Goal: Transaction & Acquisition: Purchase product/service

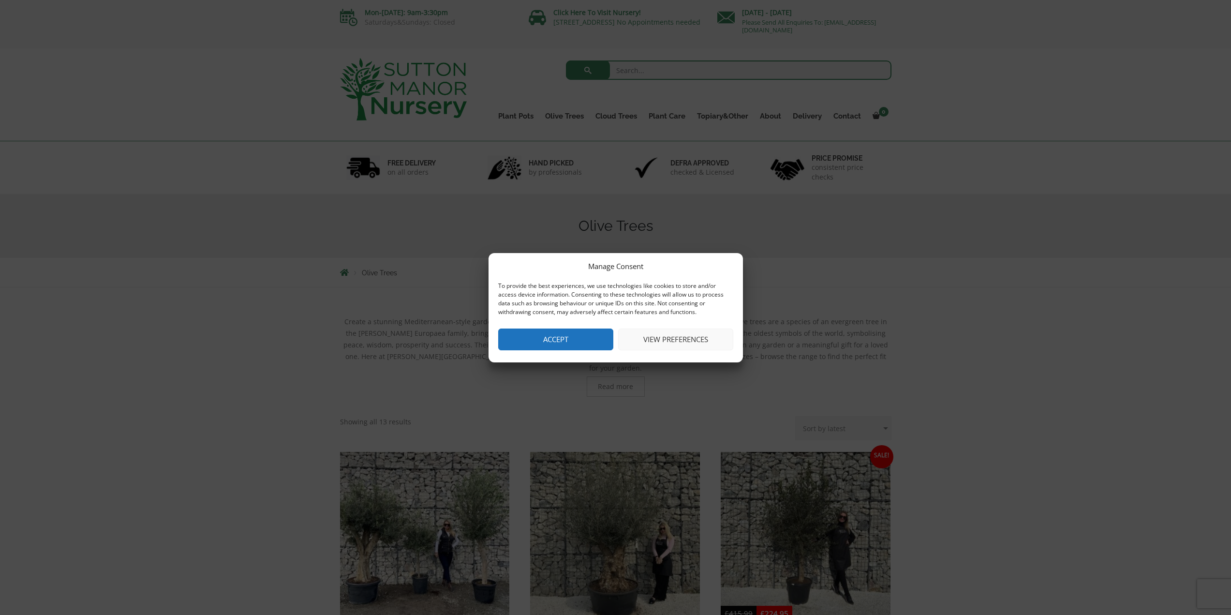
click at [564, 337] on button "Accept" at bounding box center [555, 339] width 115 height 22
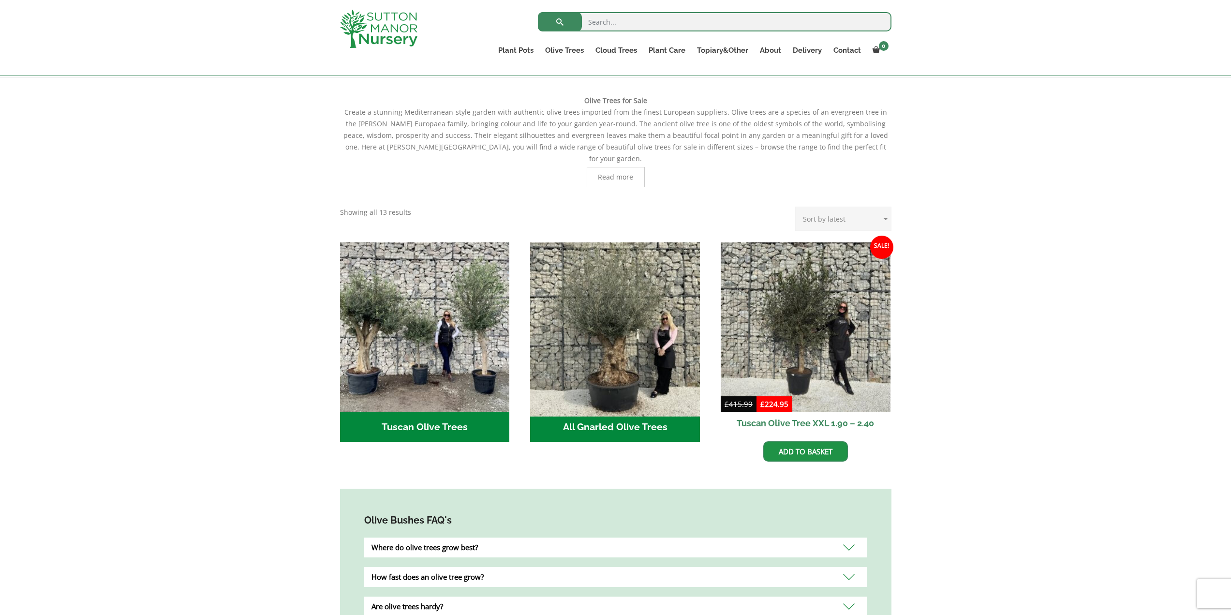
scroll to position [193, 0]
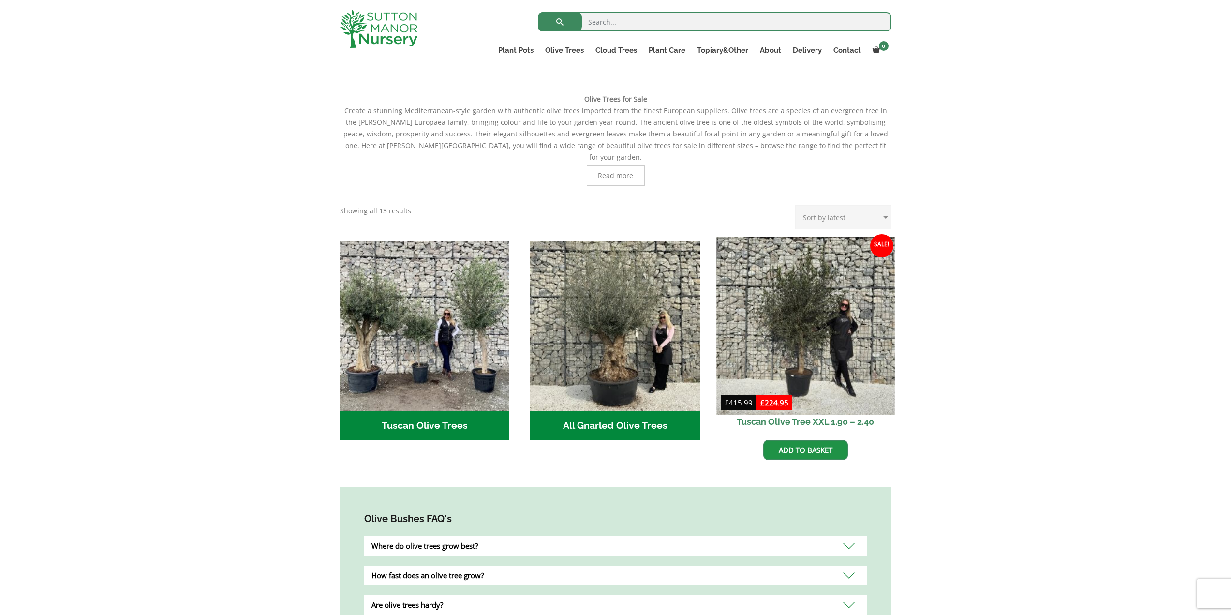
click at [804, 323] on img at bounding box center [805, 326] width 178 height 178
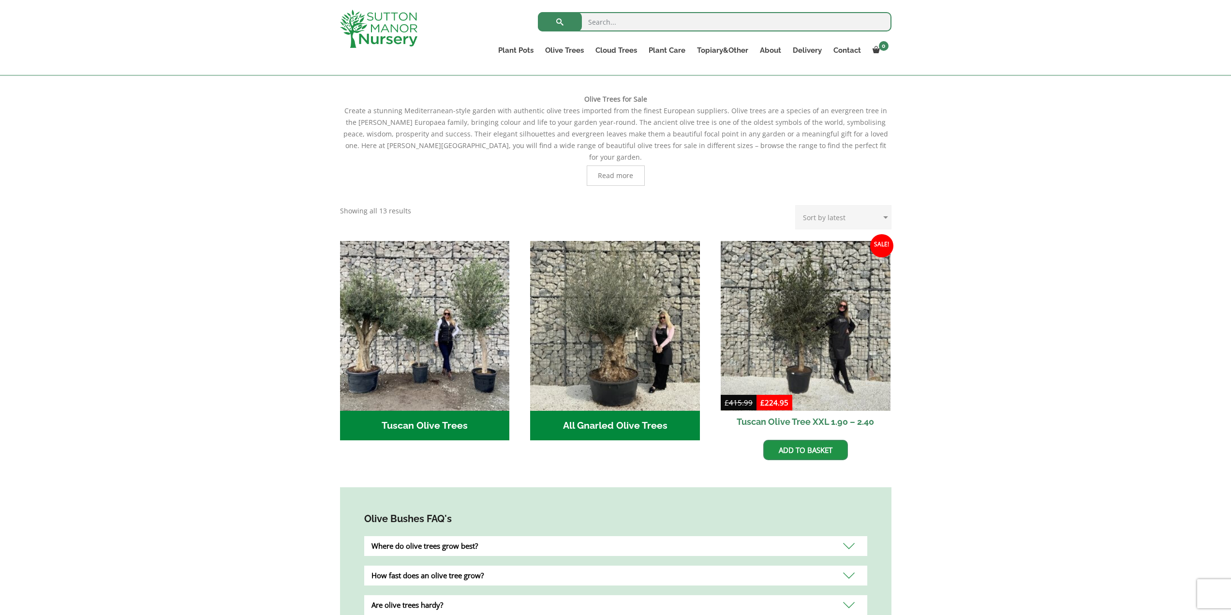
click at [420, 415] on h2 "Tuscan Olive Trees (2)" at bounding box center [425, 426] width 170 height 30
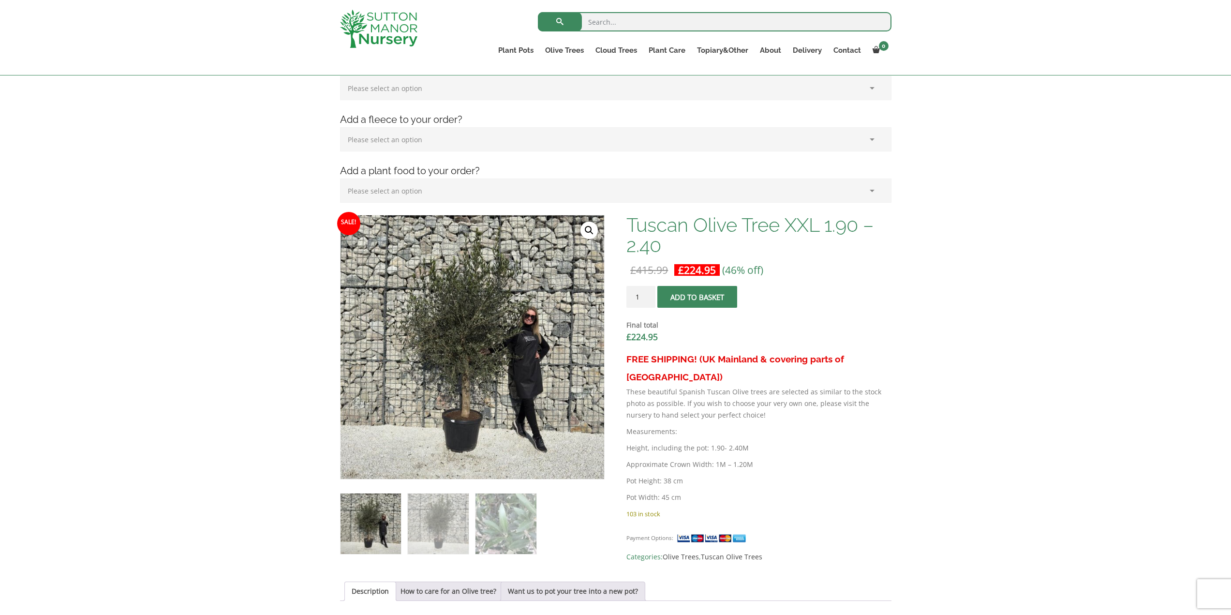
scroll to position [193, 0]
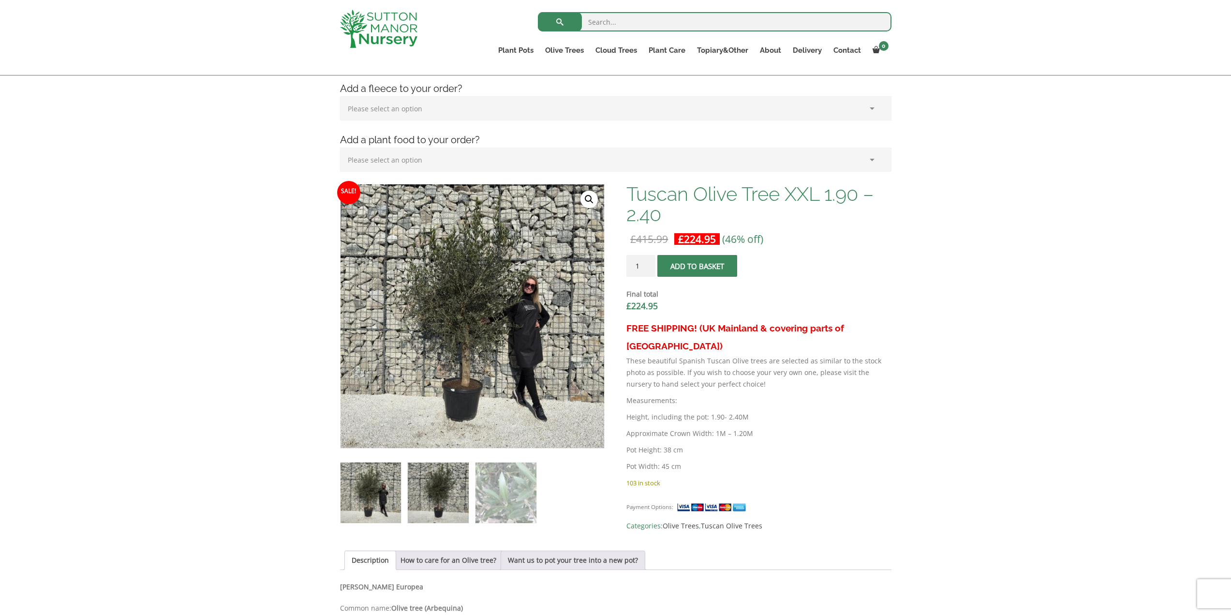
click at [439, 503] on img at bounding box center [438, 492] width 60 height 60
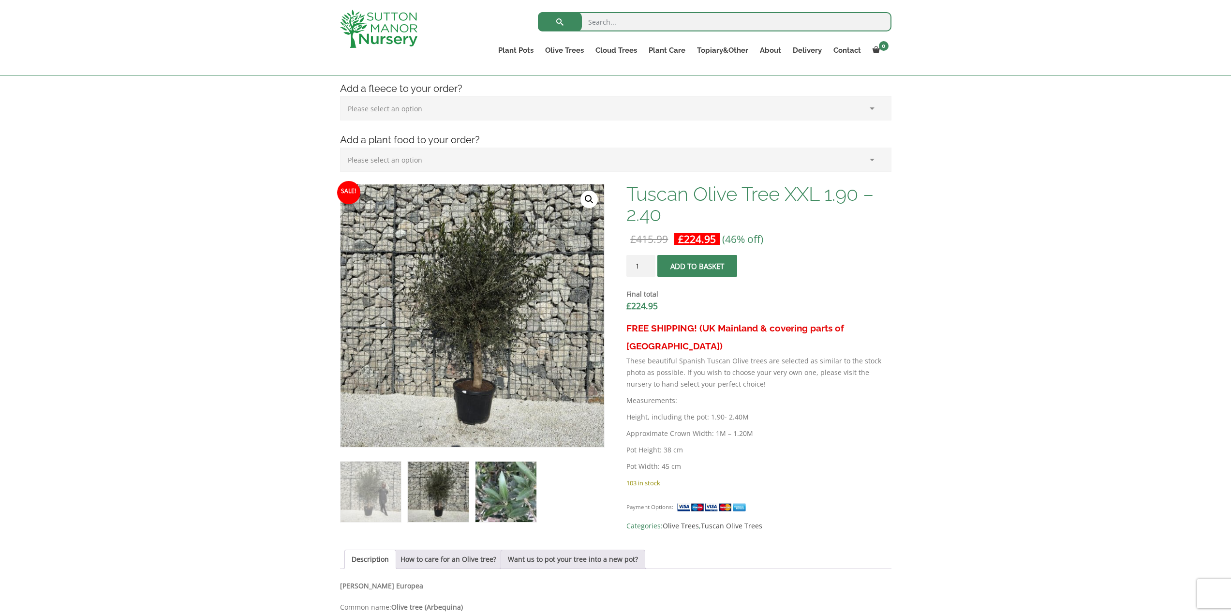
click at [492, 493] on img at bounding box center [505, 491] width 60 height 60
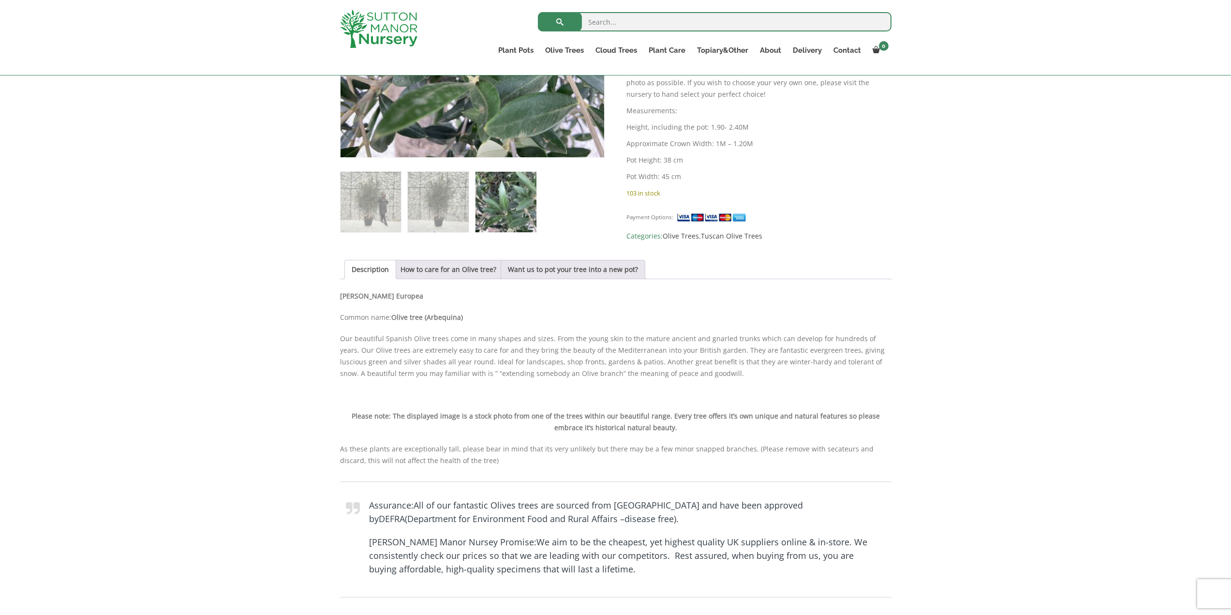
scroll to position [484, 0]
click at [559, 270] on link "Want us to pot your tree into a new pot?" at bounding box center [573, 269] width 130 height 18
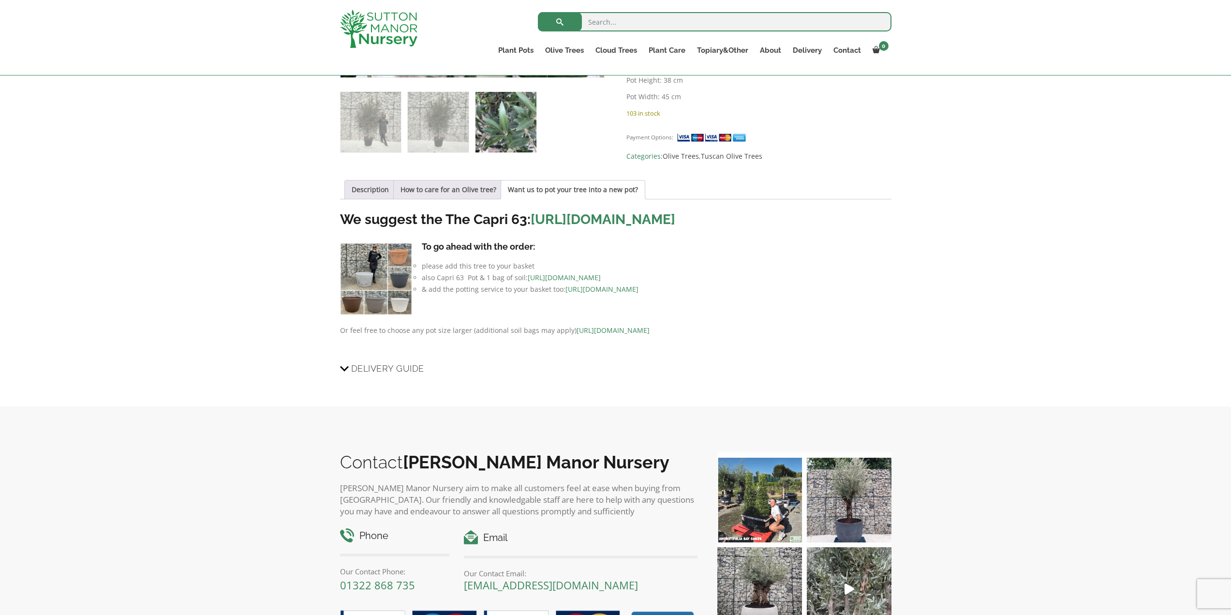
scroll to position [339, 0]
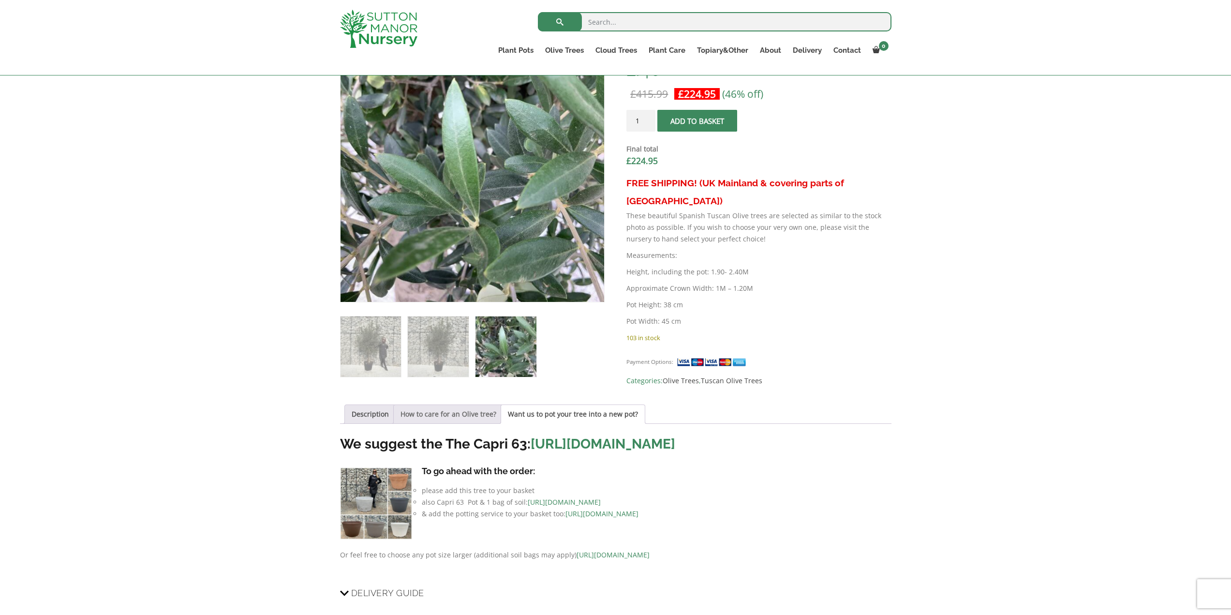
click at [442, 415] on link "How to care for an Olive tree?" at bounding box center [448, 414] width 96 height 18
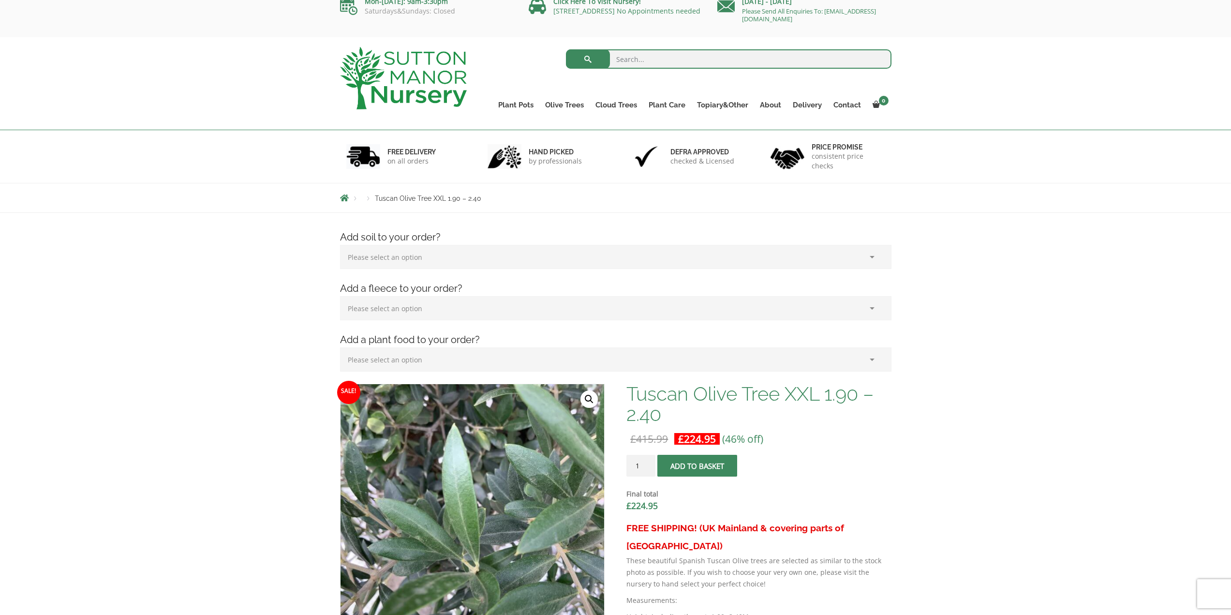
scroll to position [0, 0]
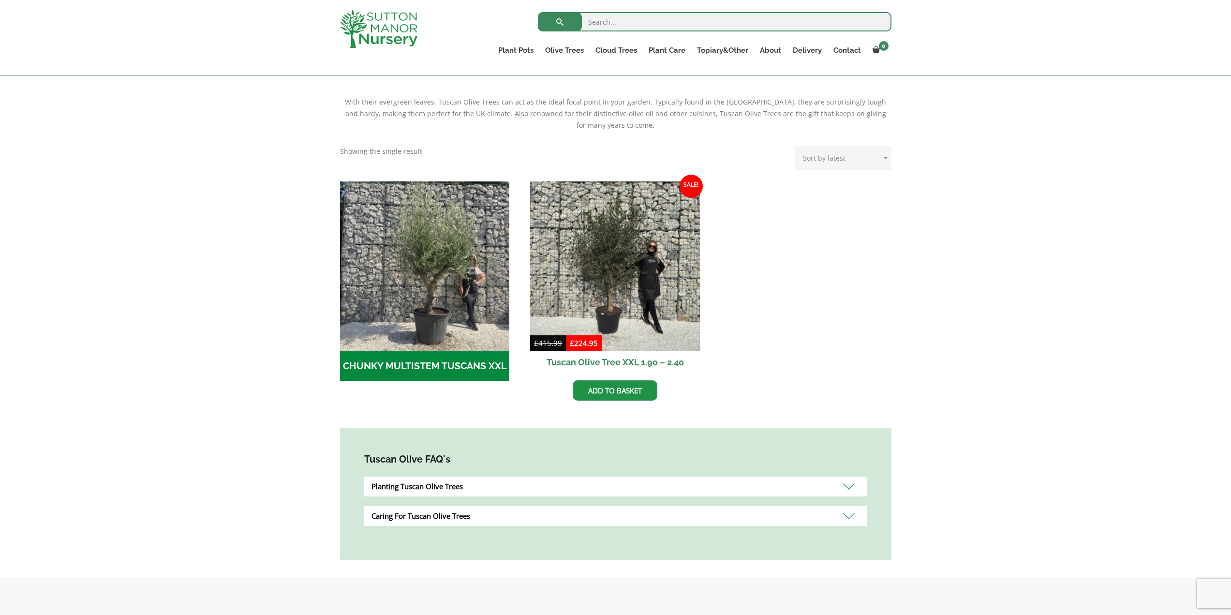
scroll to position [242, 0]
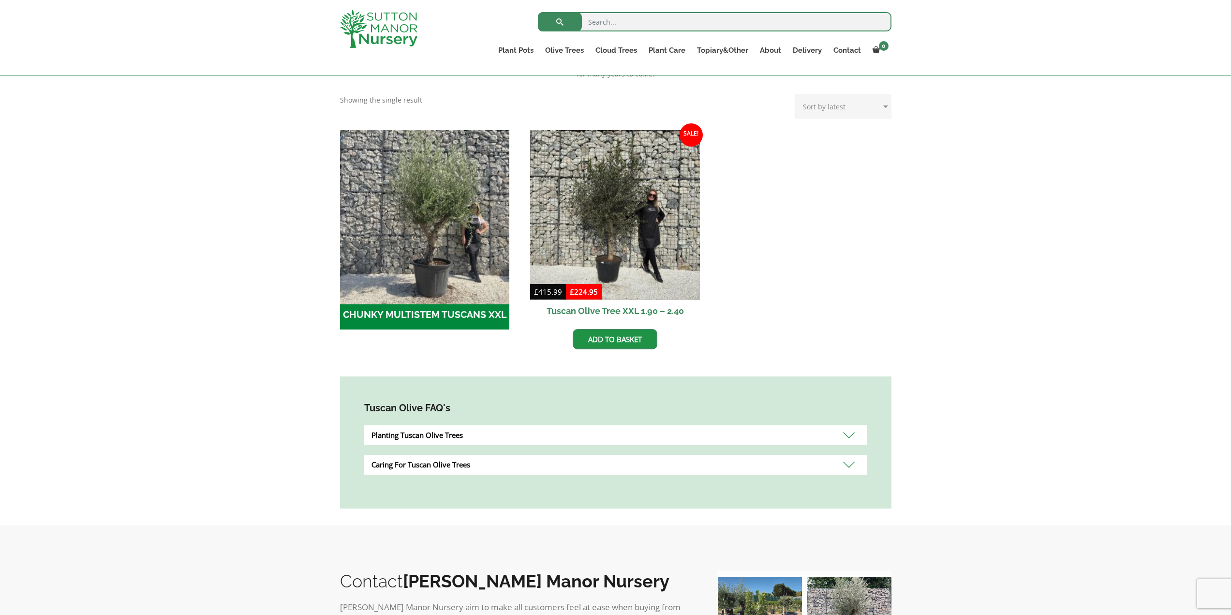
click at [414, 198] on img "Visit product category CHUNKY MULTISTEM TUSCANS XXL" at bounding box center [425, 215] width 178 height 178
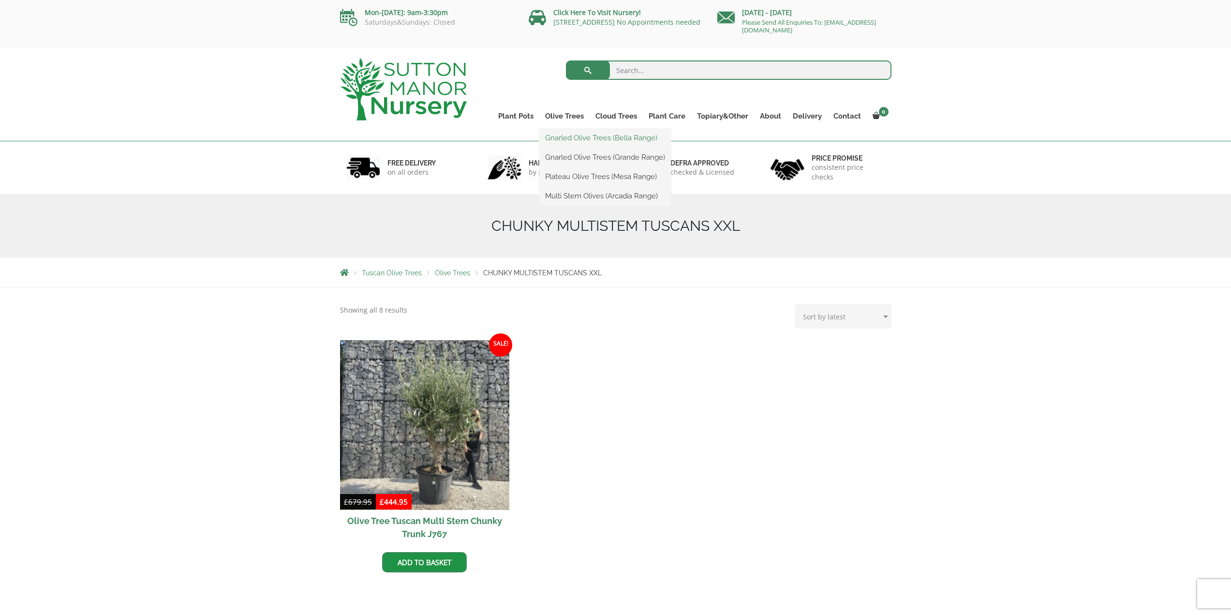
click at [588, 137] on link "Gnarled Olive Trees (Bella Range)" at bounding box center [605, 138] width 132 height 15
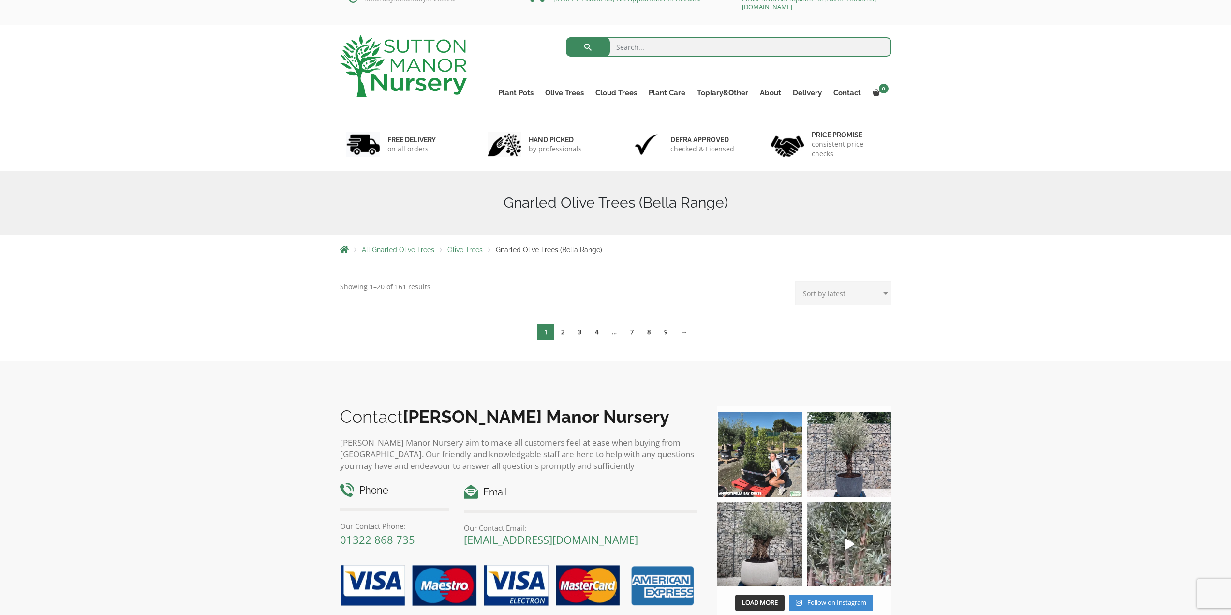
scroll to position [19, 0]
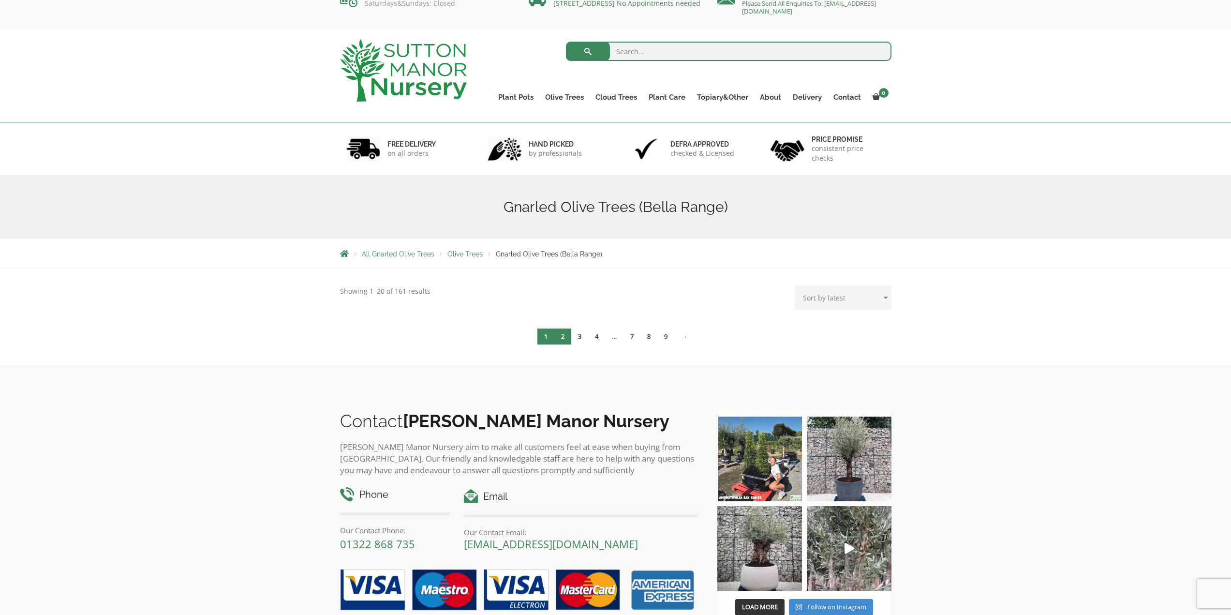
click at [562, 333] on link "2" at bounding box center [562, 336] width 17 height 16
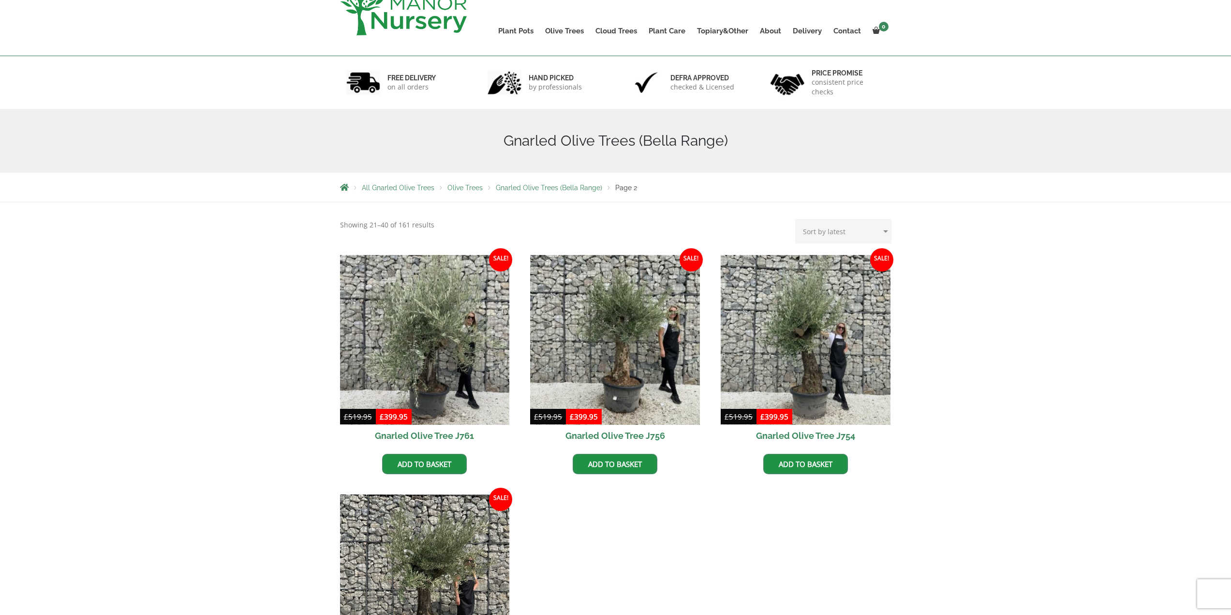
scroll to position [242, 0]
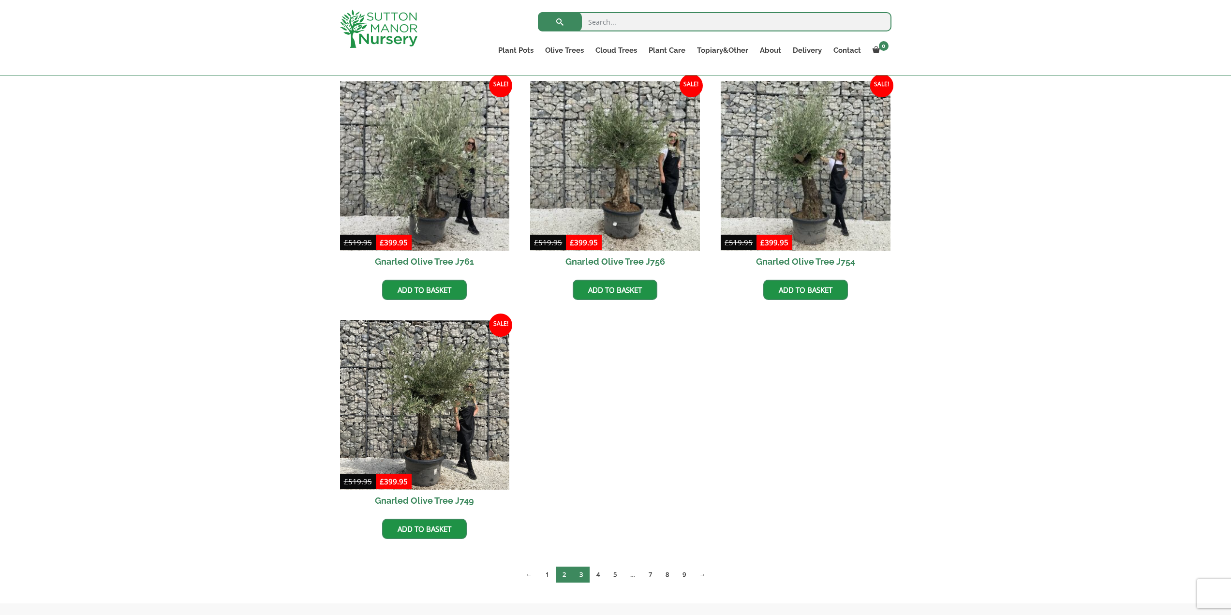
click at [581, 574] on link "3" at bounding box center [581, 574] width 17 height 16
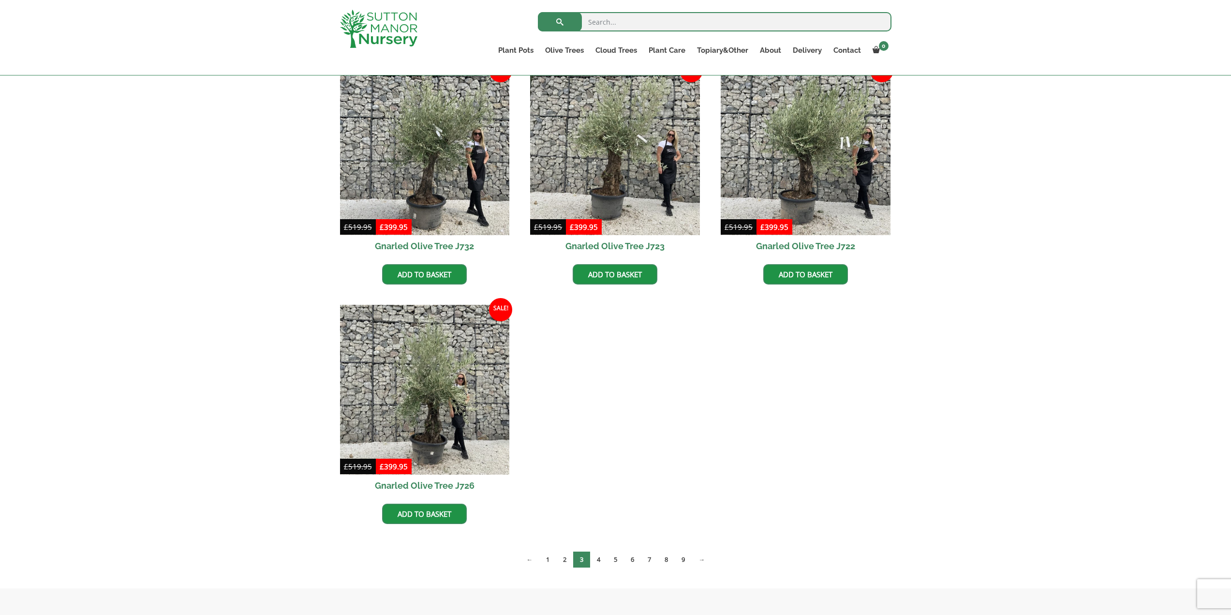
scroll to position [532, 0]
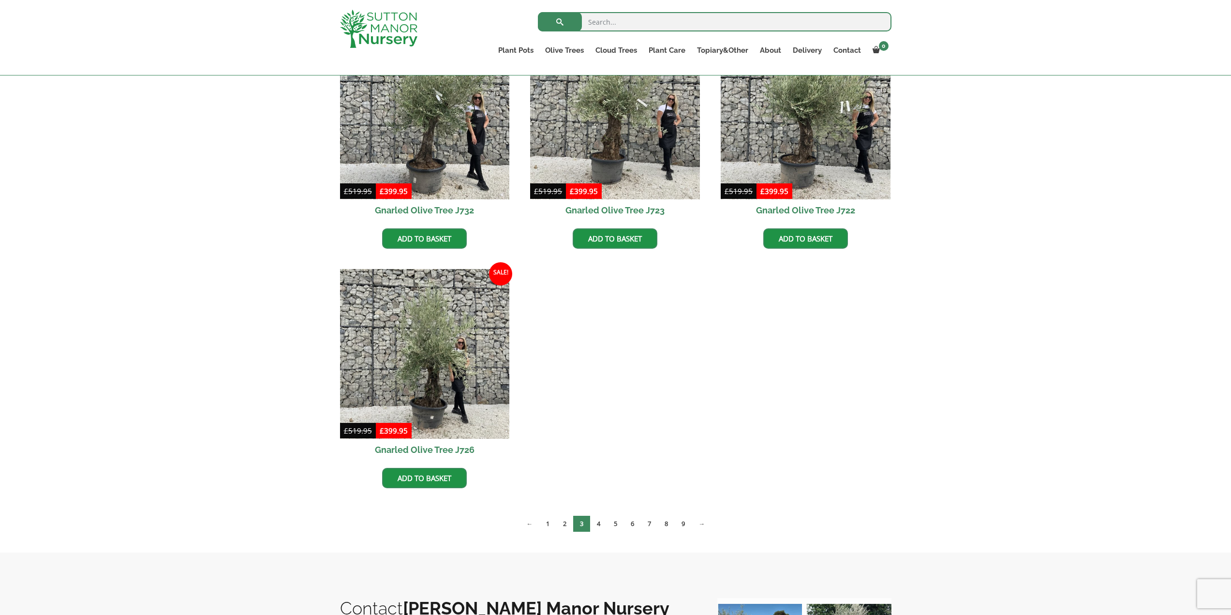
click at [349, 29] on img at bounding box center [378, 29] width 77 height 38
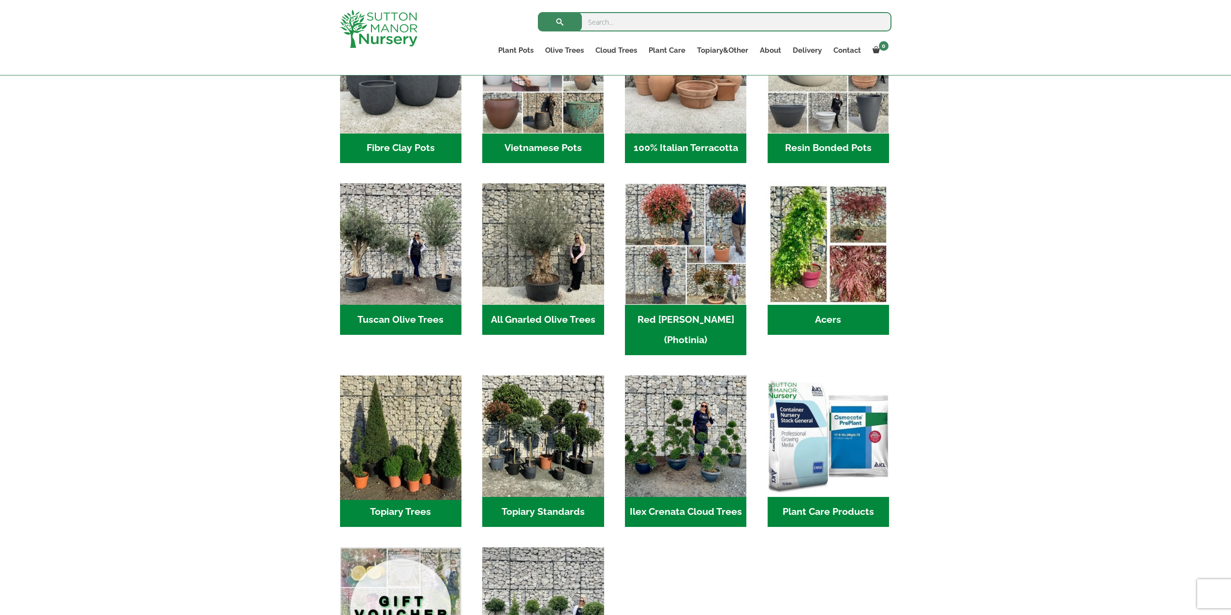
scroll to position [387, 0]
click at [394, 317] on h2 "Tuscan Olive Trees (2)" at bounding box center [400, 320] width 121 height 30
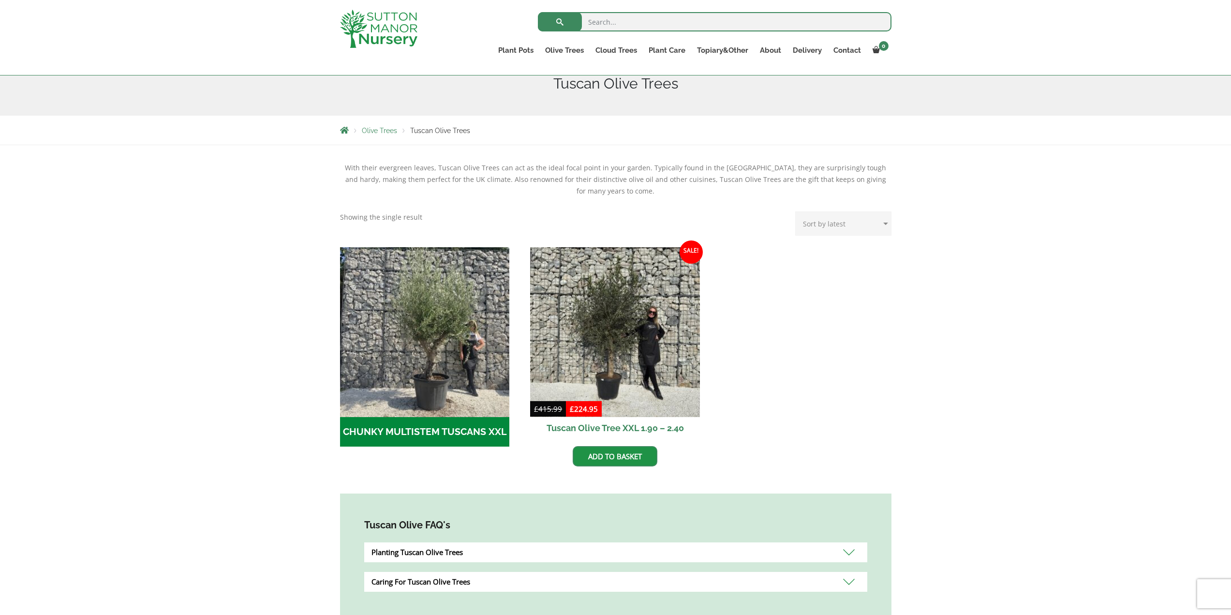
scroll to position [193, 0]
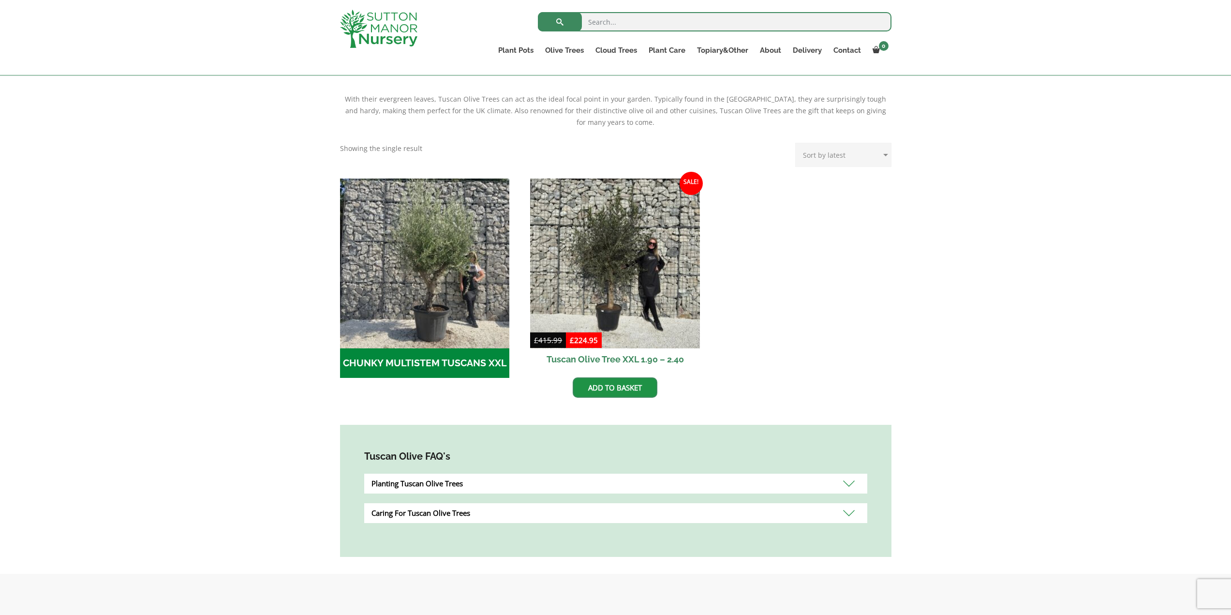
click at [850, 481] on div "Planting Tuscan Olive Trees" at bounding box center [615, 483] width 503 height 20
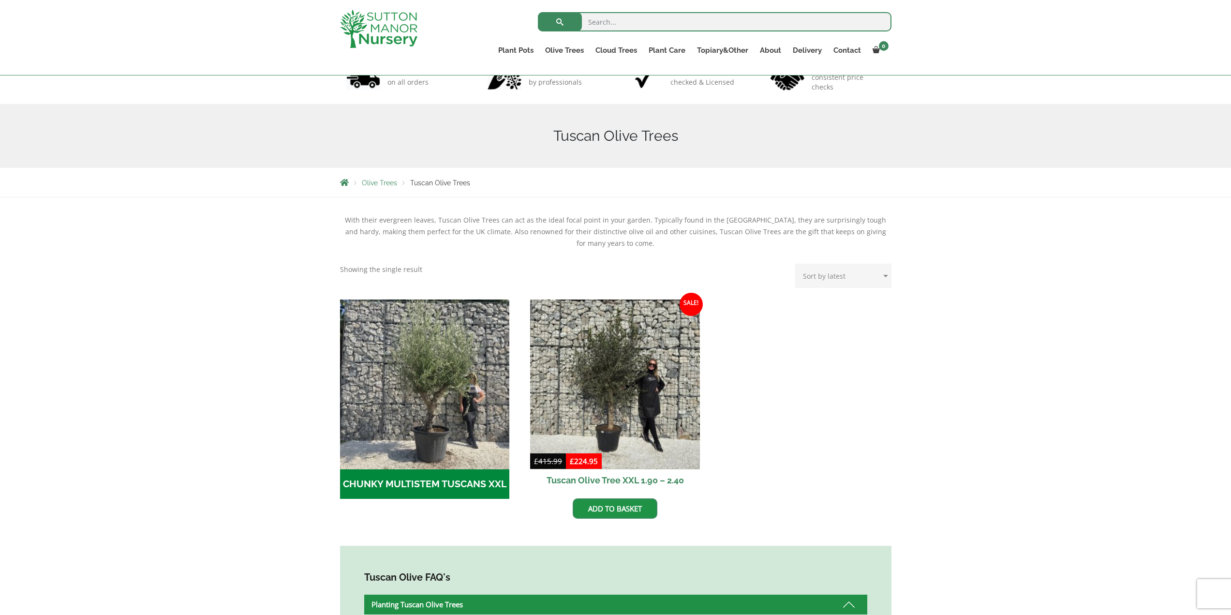
scroll to position [71, 0]
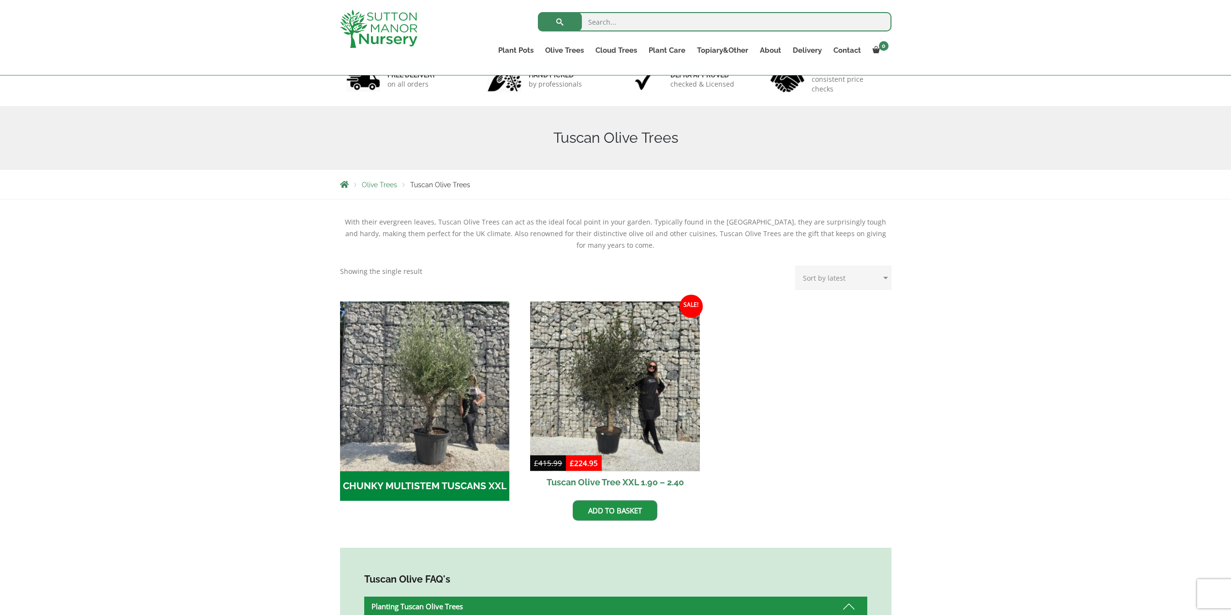
click at [414, 484] on h2 "CHUNKY MULTISTEM TUSCANS XXL (1)" at bounding box center [425, 486] width 170 height 30
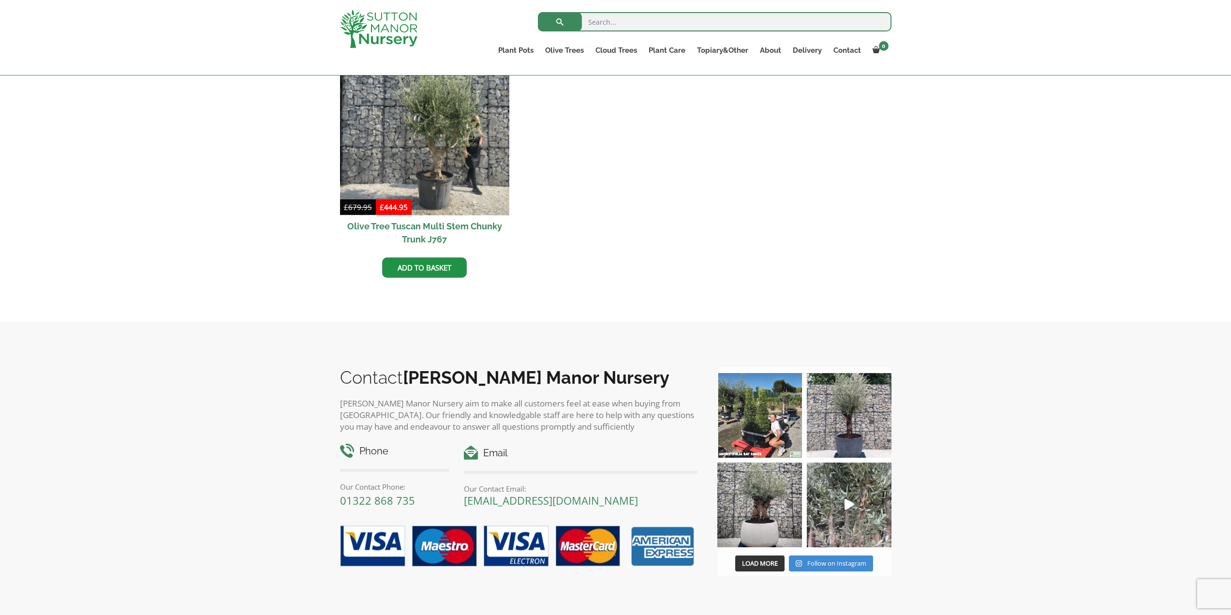
scroll to position [290, 0]
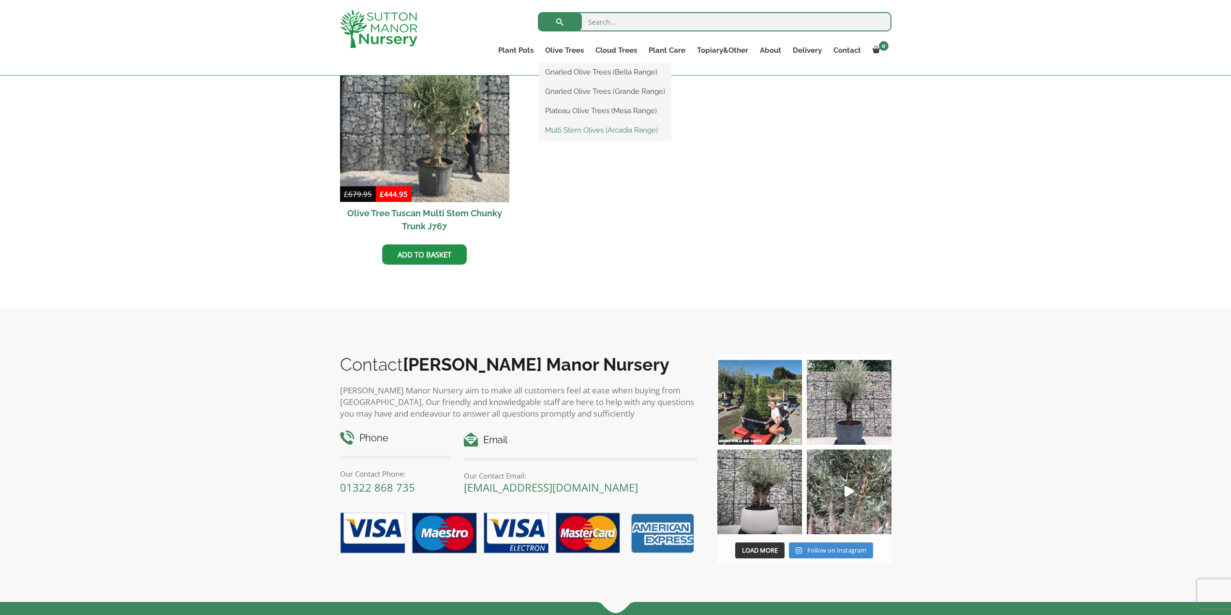
click at [572, 132] on link "Multi Stem Olives (Arcadia Range)" at bounding box center [605, 130] width 132 height 15
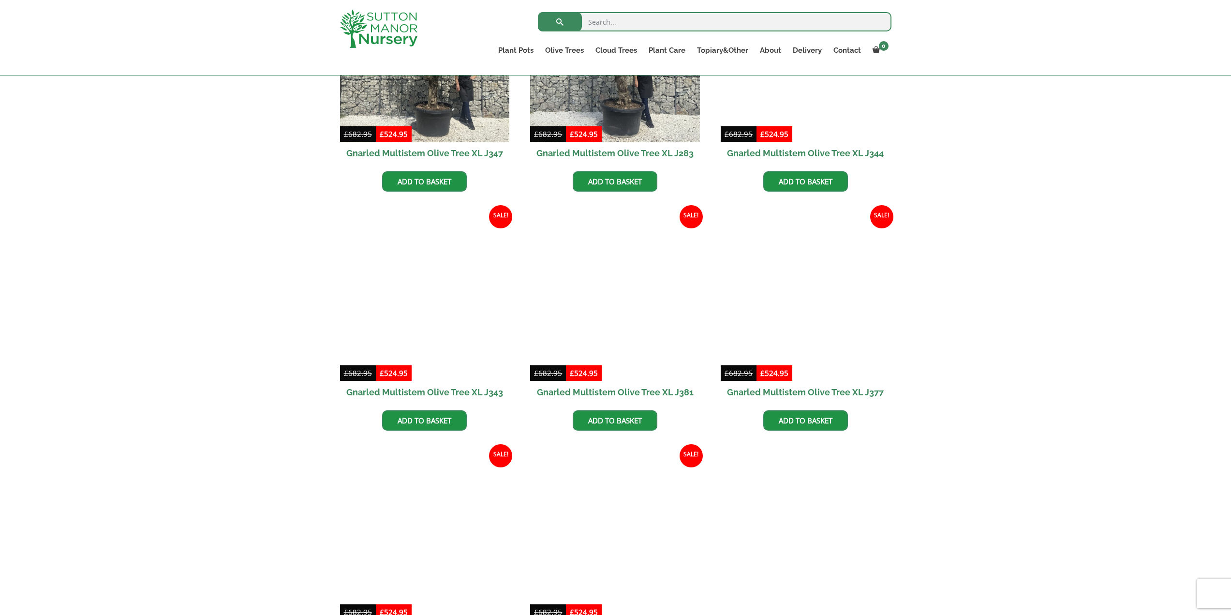
scroll to position [1257, 0]
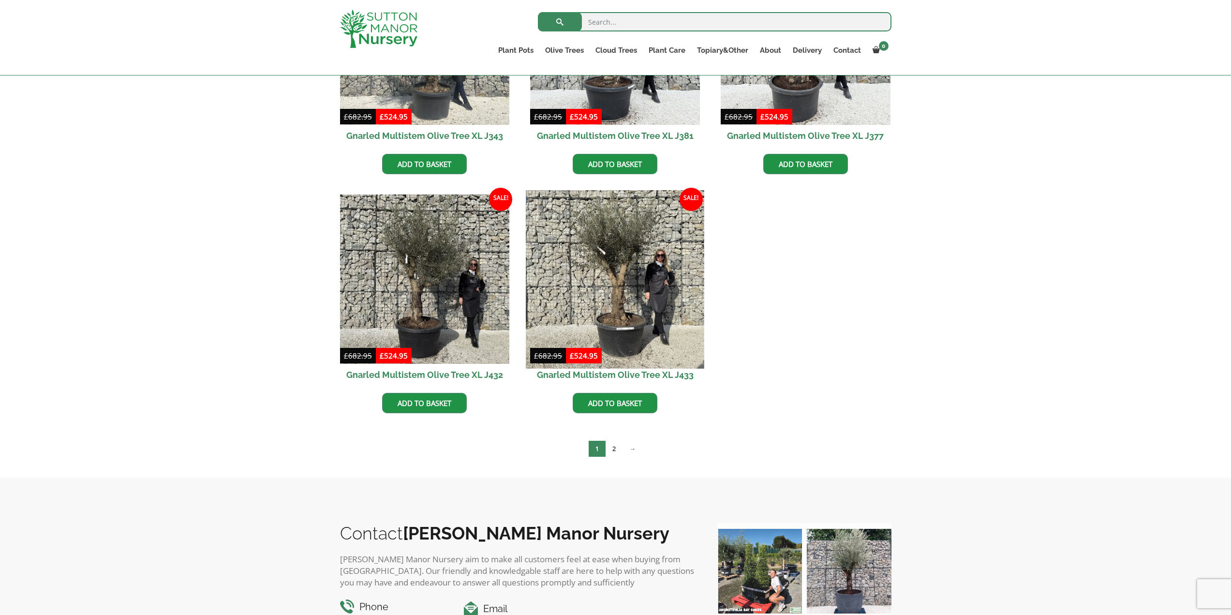
click at [617, 254] on img at bounding box center [615, 279] width 178 height 178
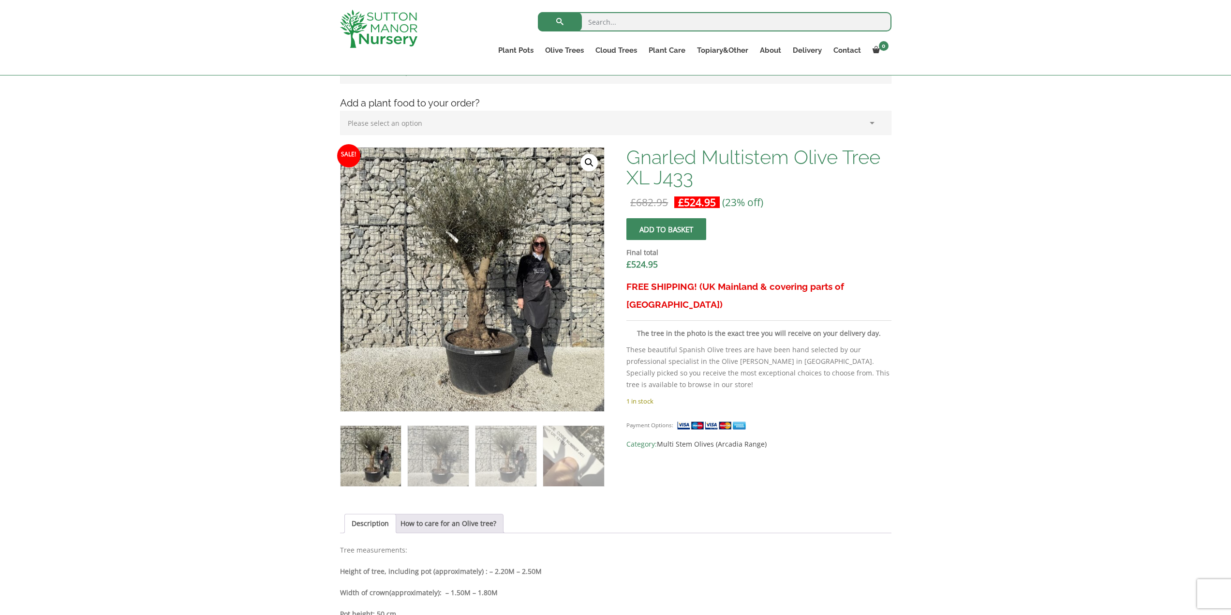
scroll to position [184, 0]
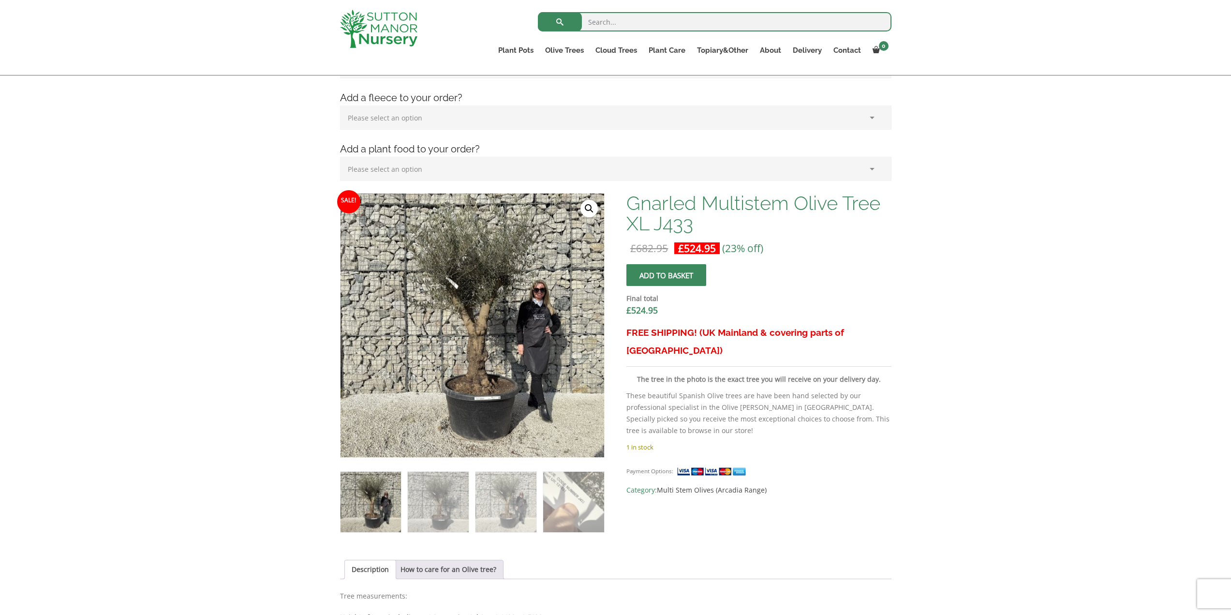
click at [870, 117] on select "Please select an option (x1) Horticultural Fleece (£24.95)" at bounding box center [615, 117] width 551 height 24
drag, startPoint x: 977, startPoint y: 337, endPoint x: 978, endPoint y: 341, distance: 5.0
click at [977, 337] on div "Add soil to your order? Please select an option (x1) 75L Bag (£34.99) (x2) 75L …" at bounding box center [615, 523] width 1231 height 1003
